Goal: Check status: Check status

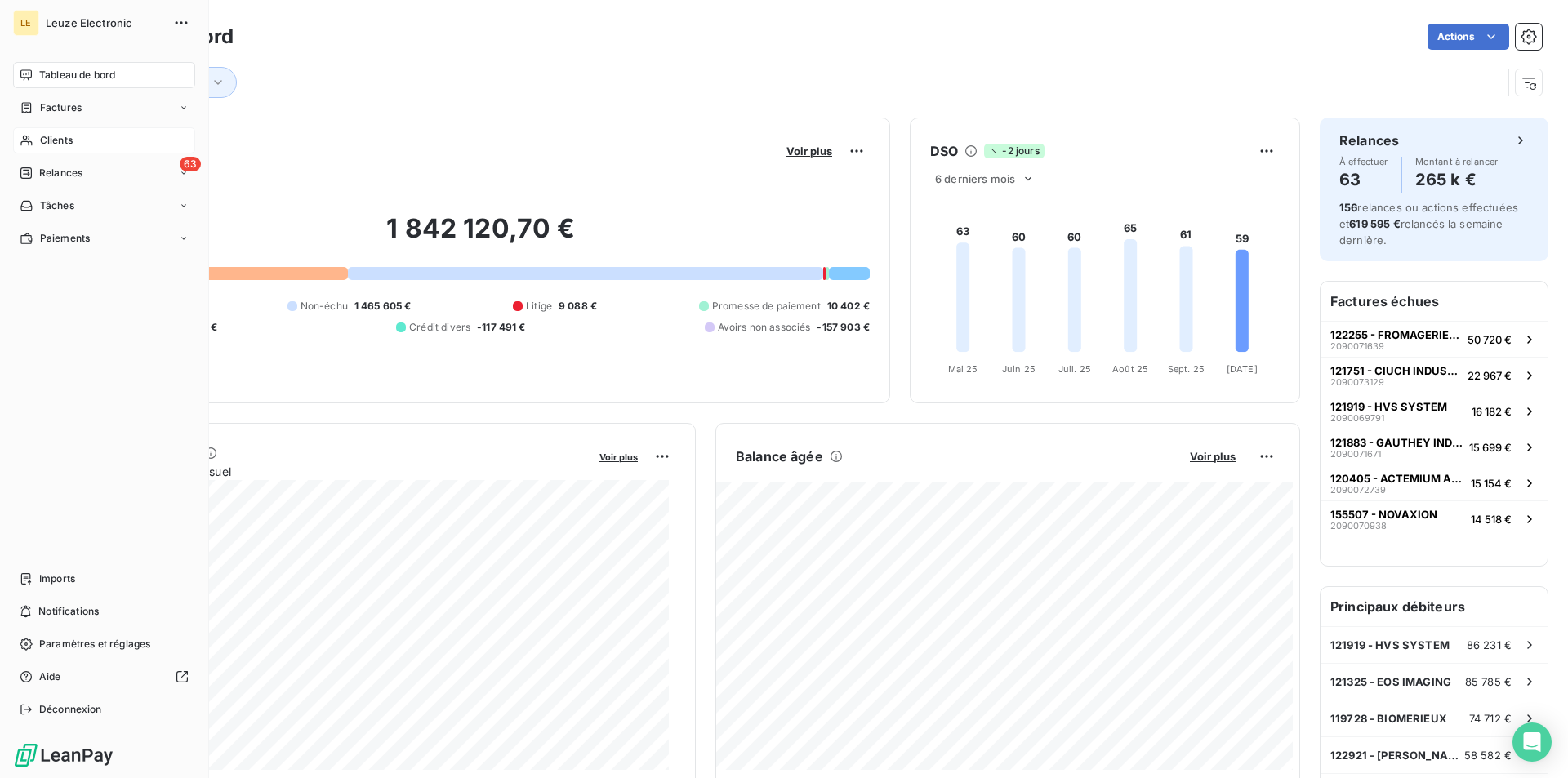
click at [56, 137] on span "Clients" at bounding box center [56, 140] width 32 height 15
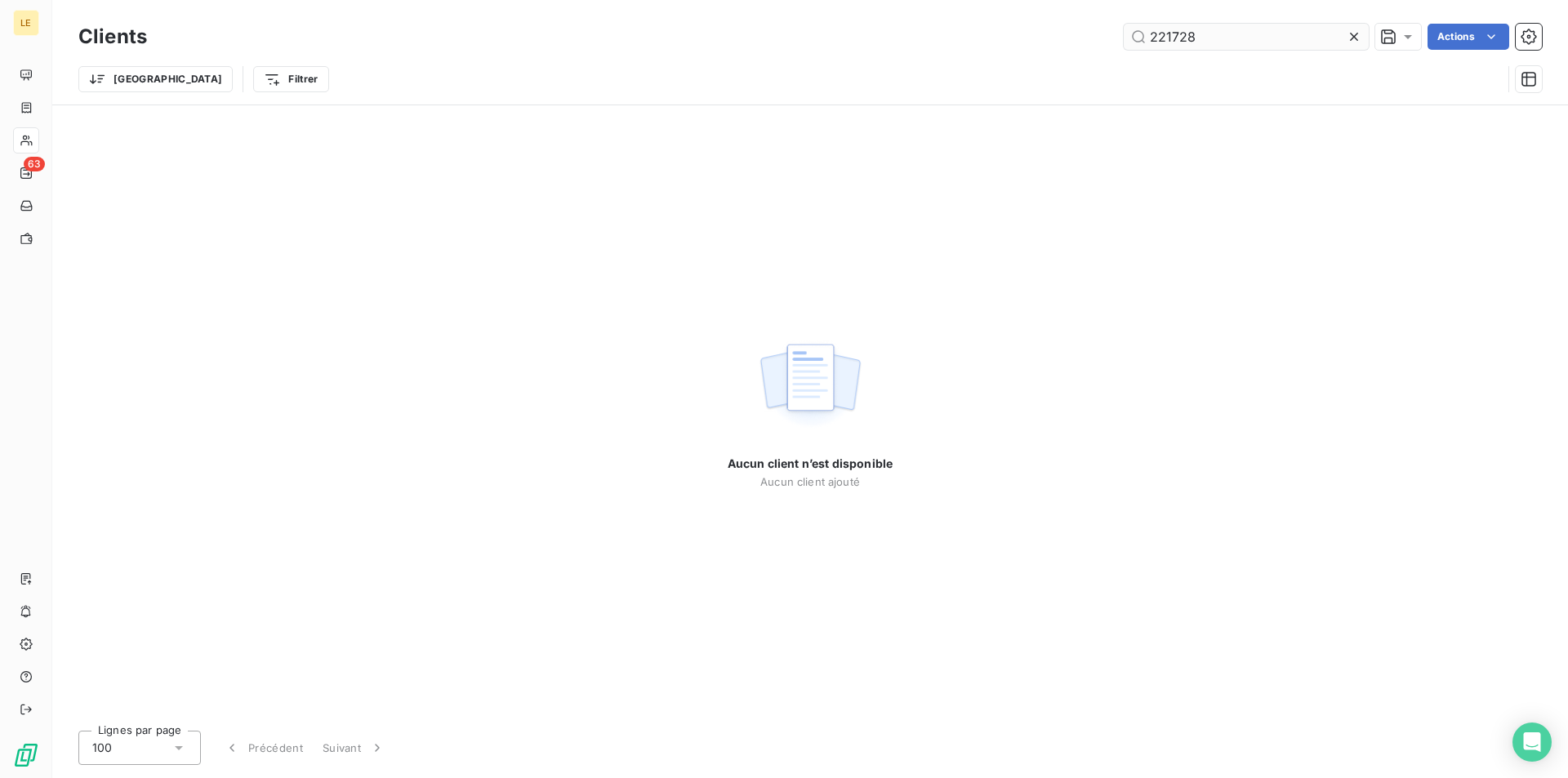
click at [1271, 37] on input "221728" at bounding box center [1246, 37] width 245 height 26
type input "221728"
click at [1351, 37] on icon at bounding box center [1354, 37] width 17 height 17
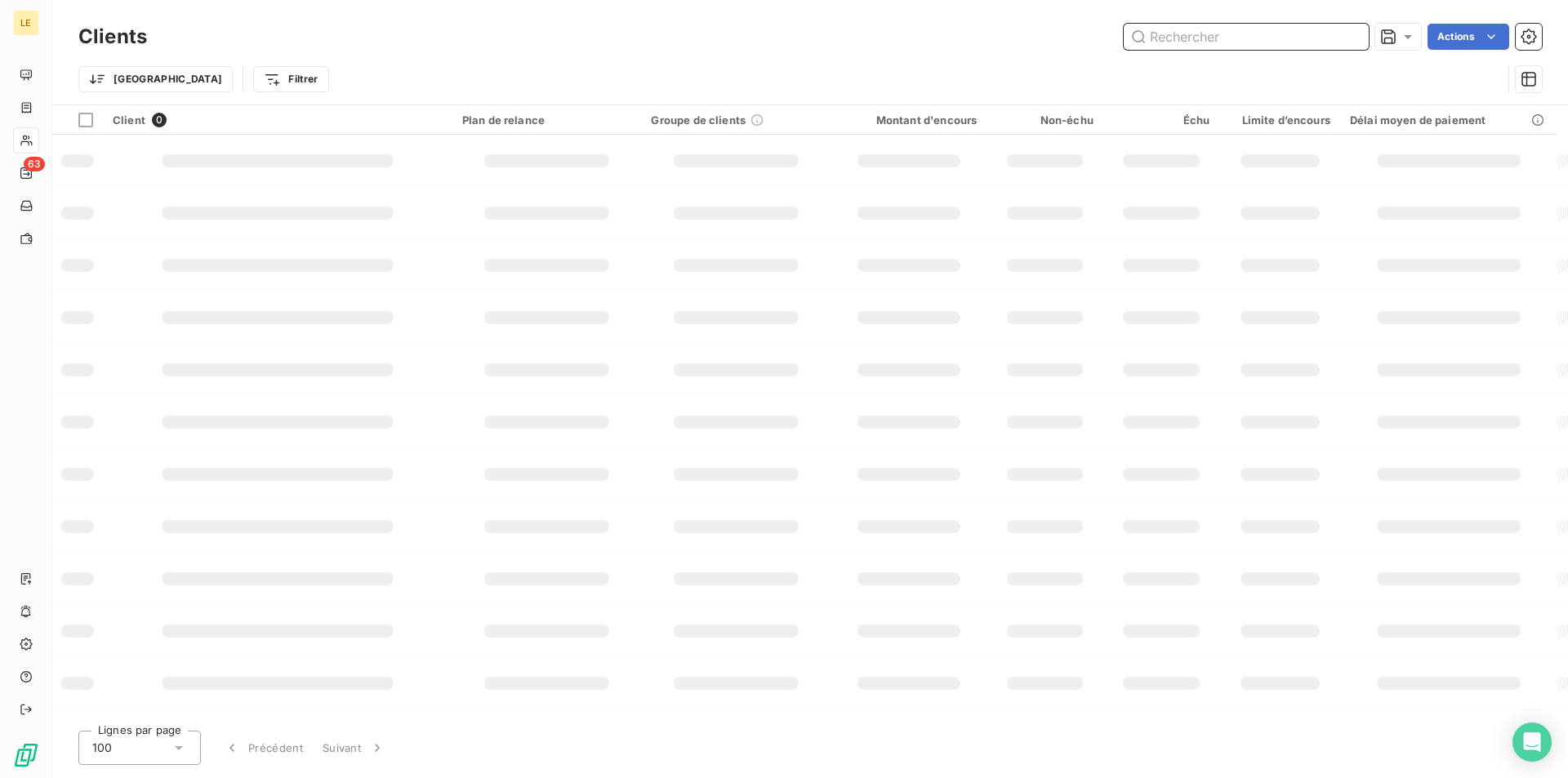
paste input "122373"
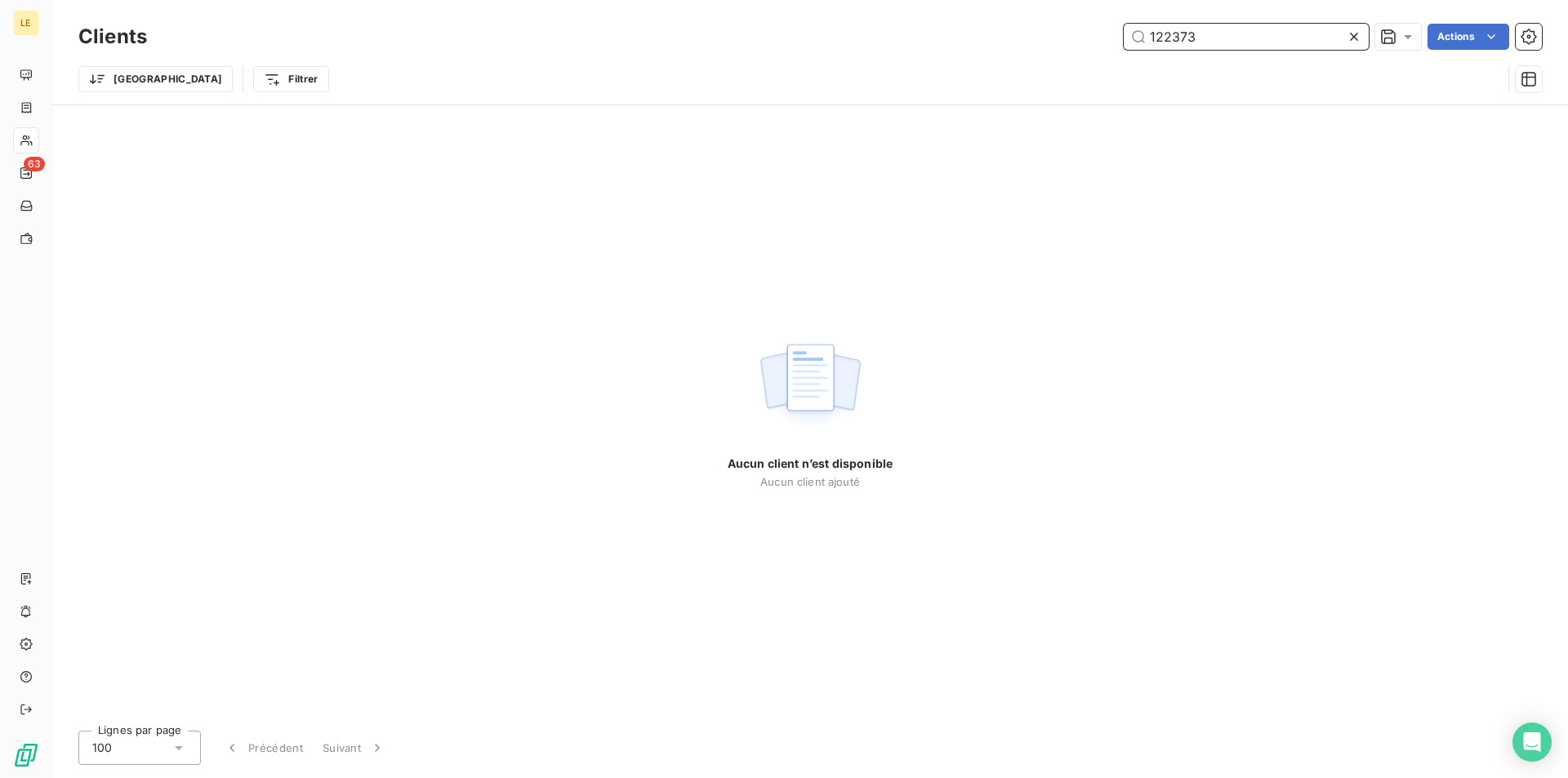
click at [1183, 37] on input "122373" at bounding box center [1246, 37] width 245 height 26
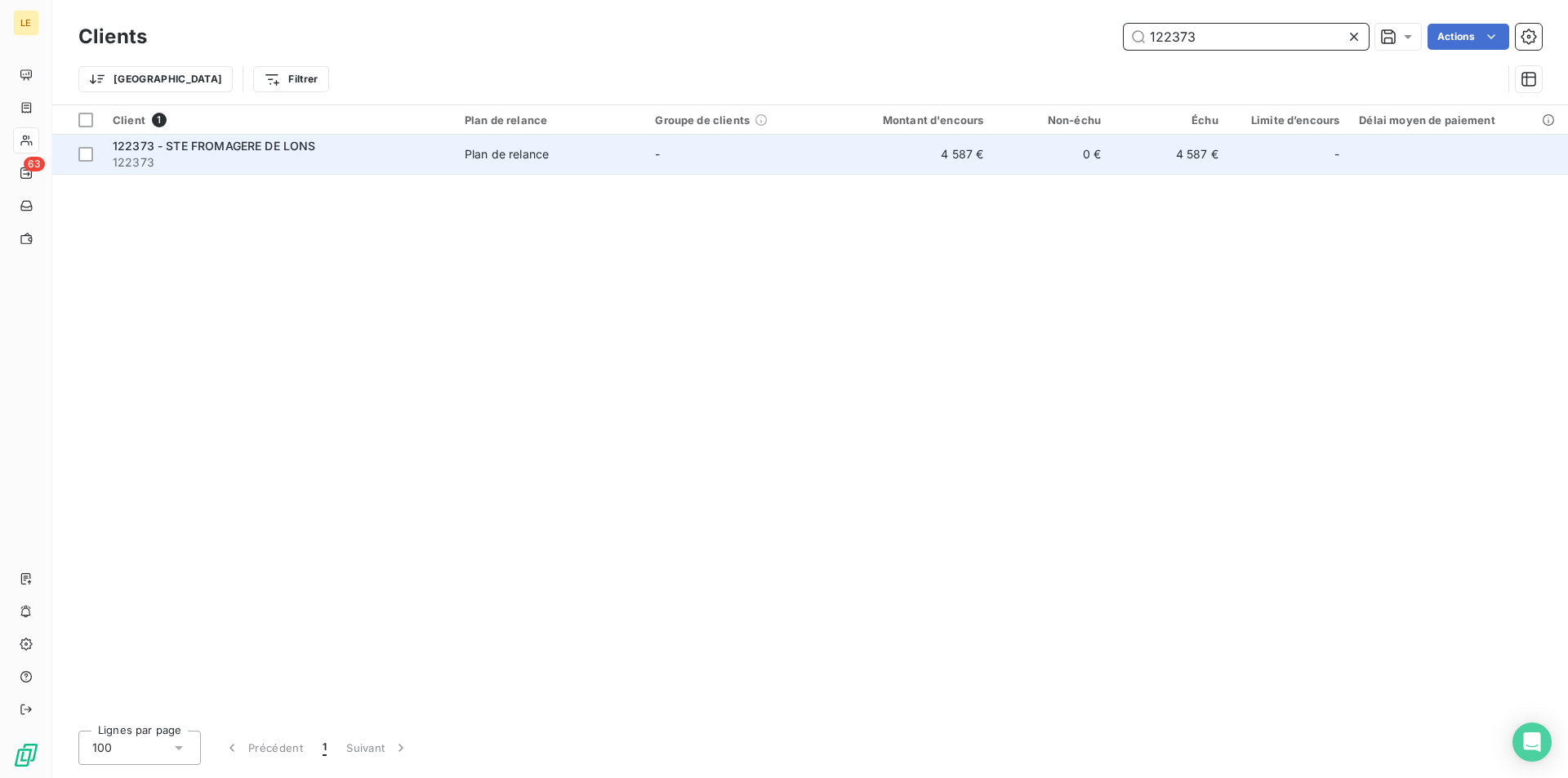
type input "122373"
click at [873, 152] on td "4 587 €" at bounding box center [916, 154] width 157 height 39
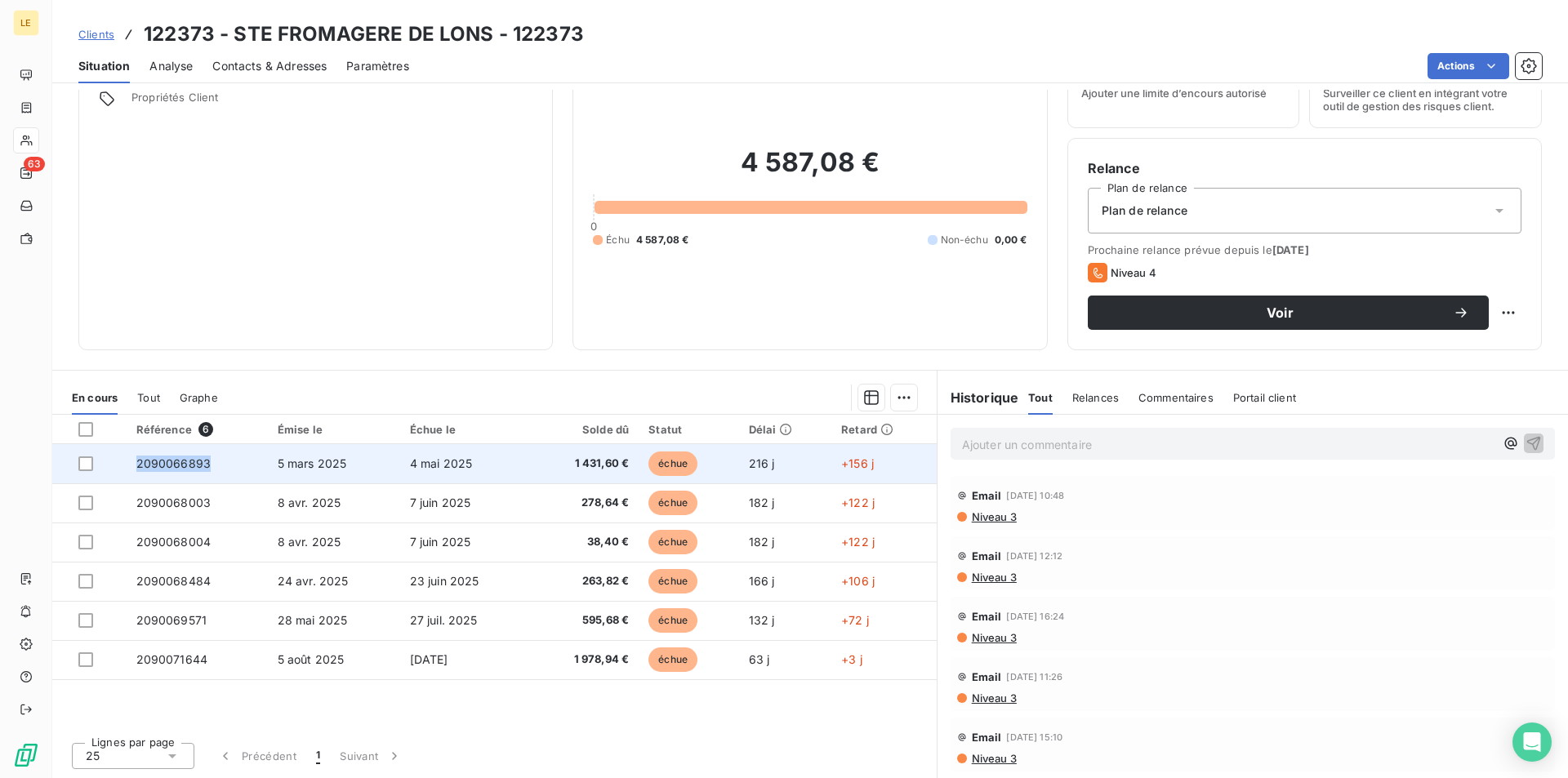
drag, startPoint x: 206, startPoint y: 462, endPoint x: 115, endPoint y: 466, distance: 91.1
click at [115, 466] on tr "2090066893 [DATE] [DATE] 1 431,60 € échue 216 j +156 j" at bounding box center [495, 463] width 885 height 39
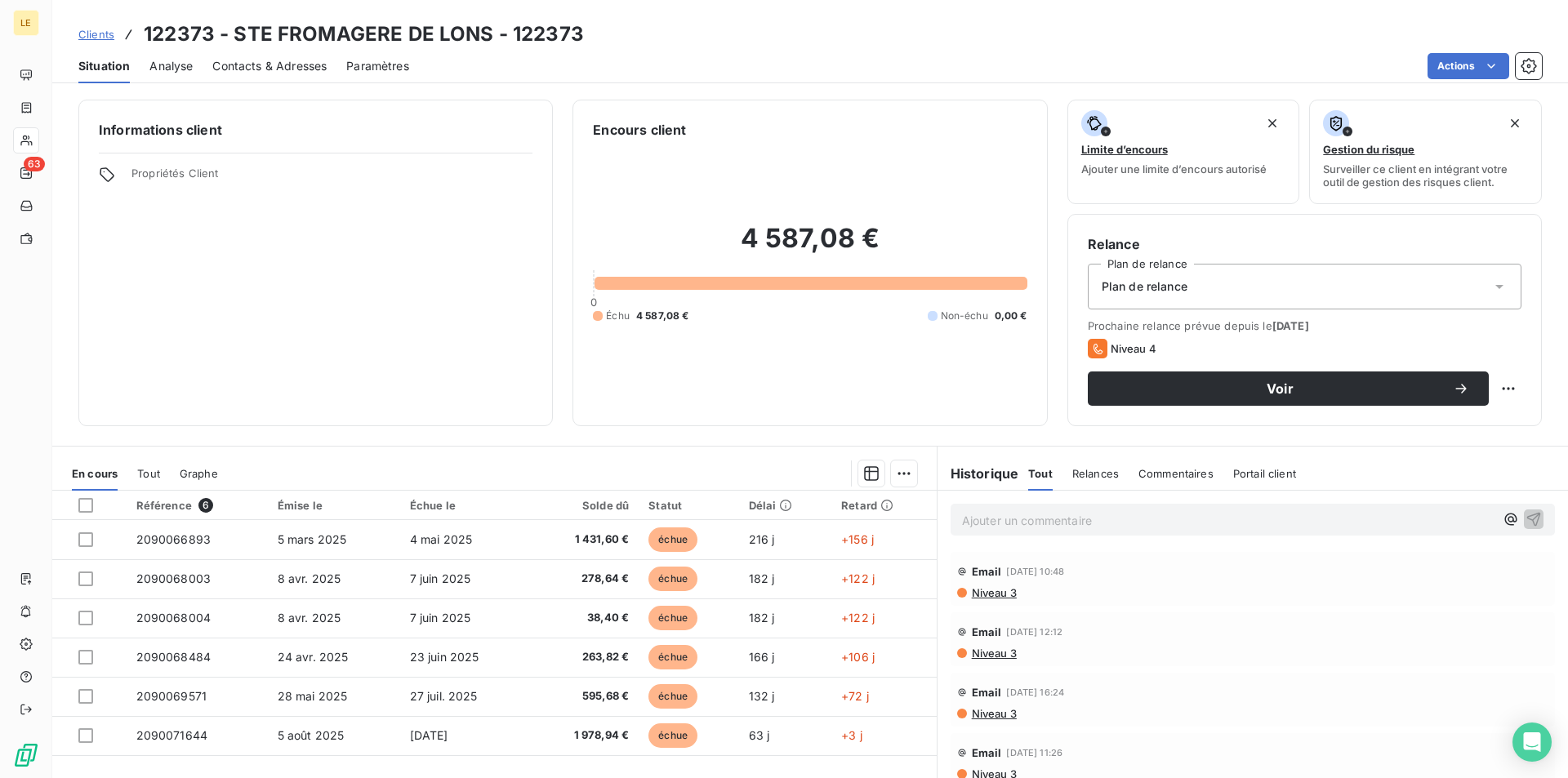
click at [552, 358] on div "Informations client Propriétés Client Encours client 4 587,08 € 0 Échu 4 587,08…" at bounding box center [811, 263] width 1516 height 327
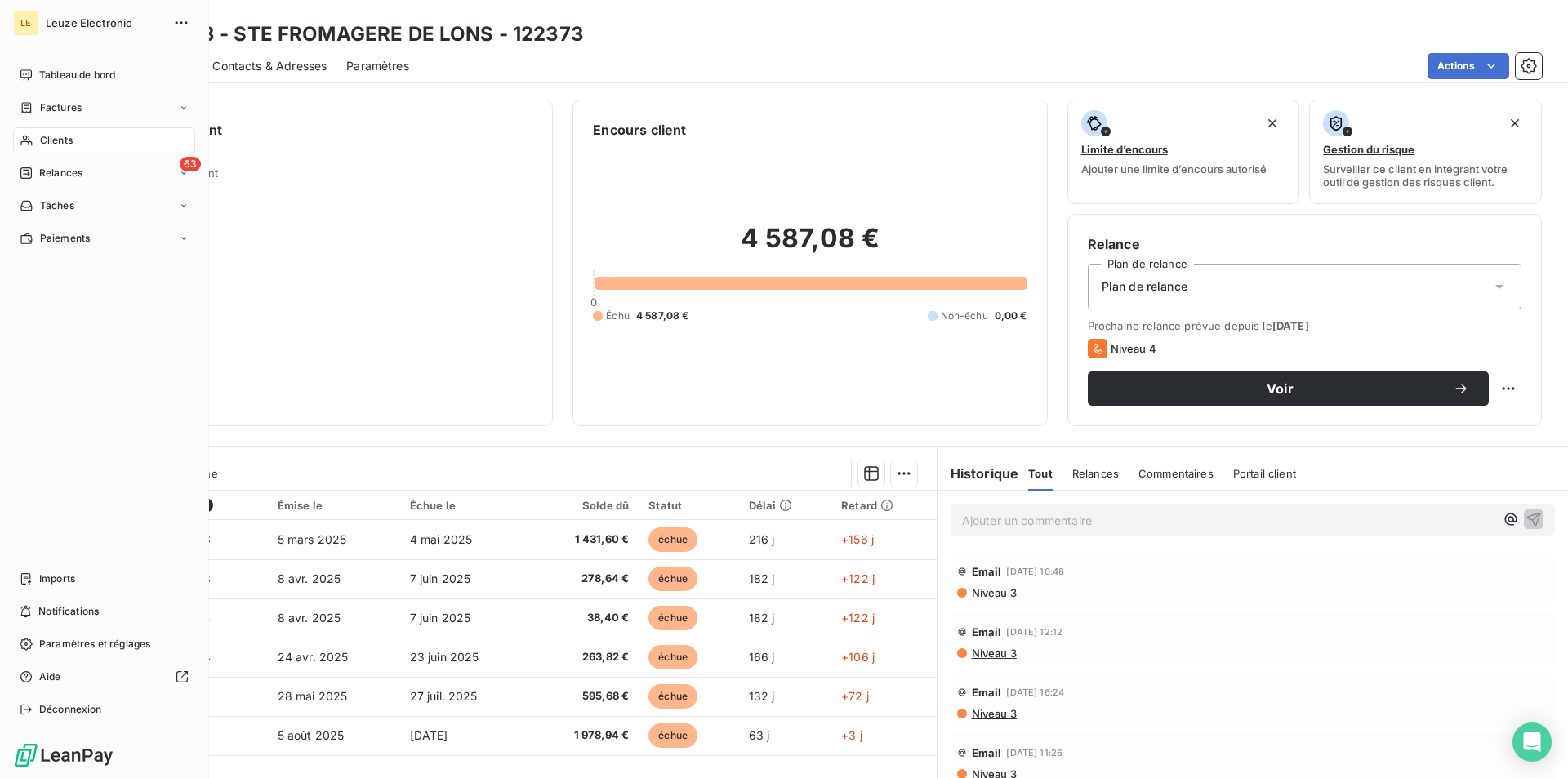
drag, startPoint x: 215, startPoint y: 535, endPoint x: 25, endPoint y: 430, distance: 217.1
drag, startPoint x: 25, startPoint y: 430, endPoint x: 549, endPoint y: 427, distance: 524.0
click at [549, 427] on div "Informations client Propriétés Client Encours client 4 587,08 € 0 Échu 4 587,08…" at bounding box center [811, 434] width 1516 height 688
drag, startPoint x: 137, startPoint y: 534, endPoint x: 15, endPoint y: 337, distance: 231.7
click at [15, 337] on div "Tableau de bord Factures Clients 63 Relances Tâches Paiements Imports Notificat…" at bounding box center [104, 392] width 182 height 661
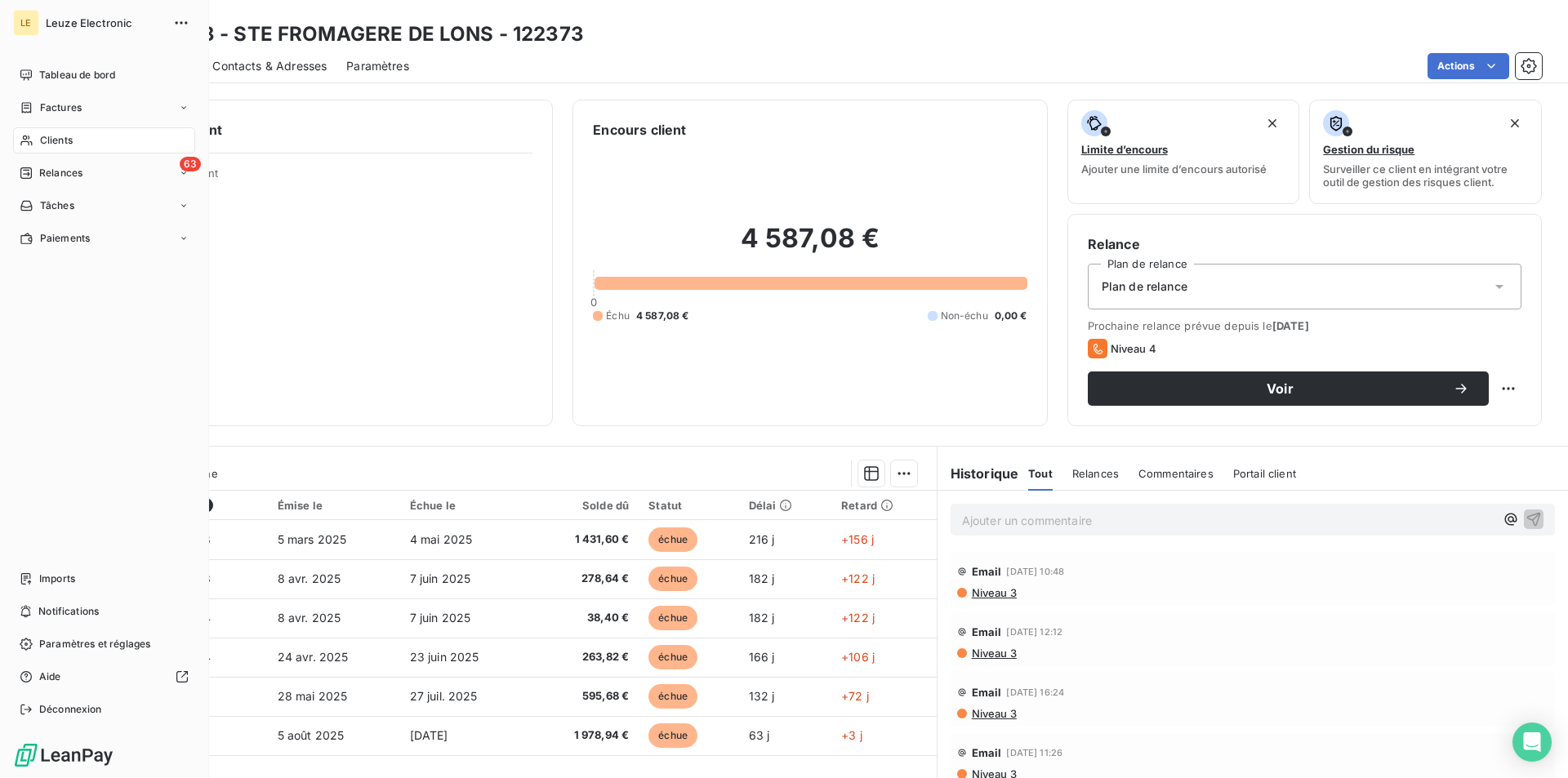
drag, startPoint x: 133, startPoint y: 539, endPoint x: 22, endPoint y: 428, distance: 157.0
click at [22, 428] on div "Tableau de bord Factures Clients 63 Relances Tâches Paiements Imports Notificat…" at bounding box center [104, 392] width 182 height 661
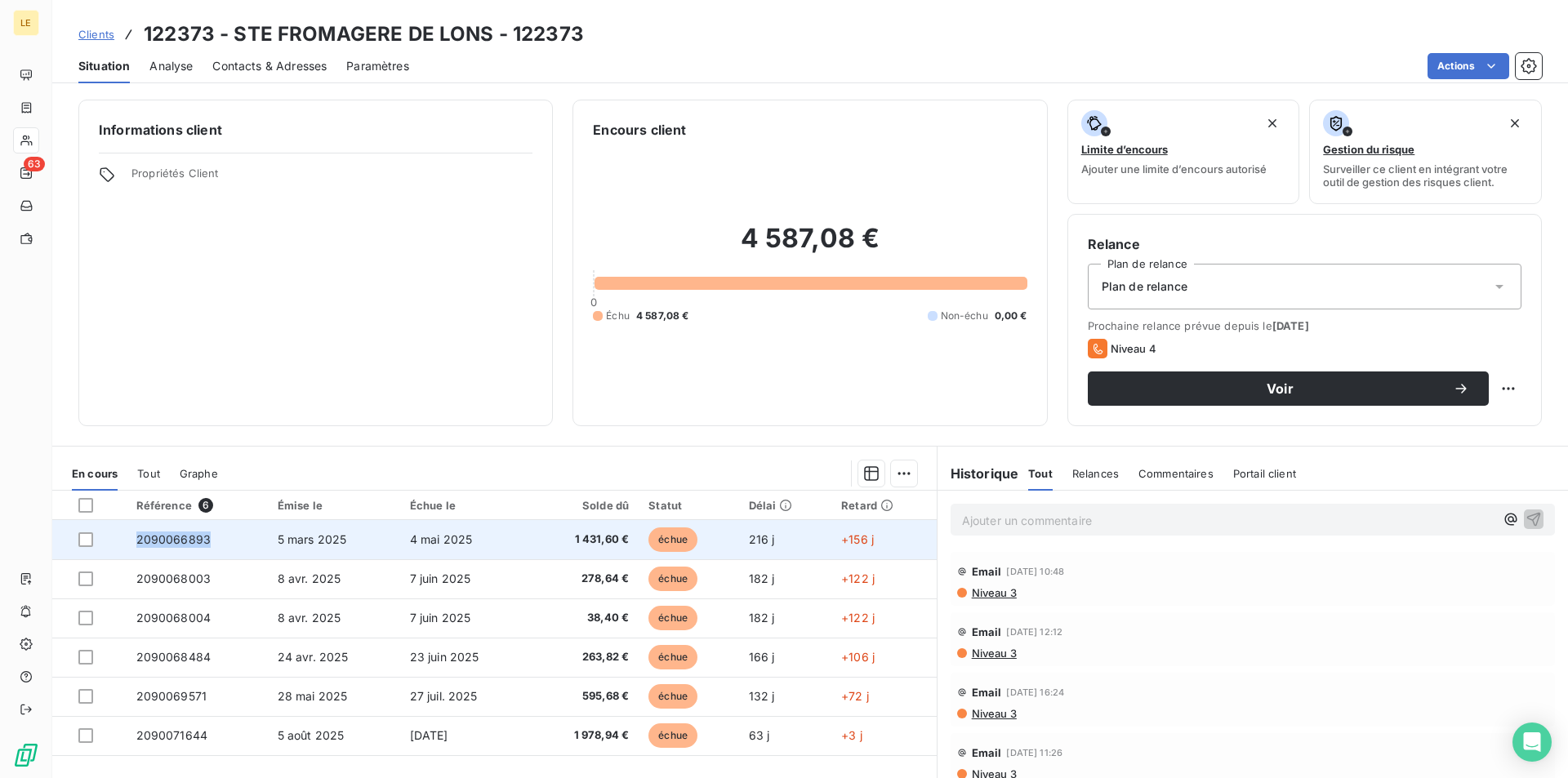
copy span "2090066893"
drag, startPoint x: 215, startPoint y: 537, endPoint x: 134, endPoint y: 557, distance: 83.4
click at [134, 557] on td "2090066893" at bounding box center [198, 539] width 142 height 39
